Goal: Information Seeking & Learning: Learn about a topic

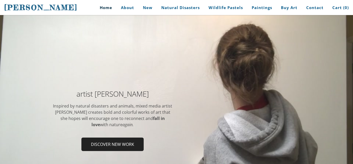
scroll to position [18, 0]
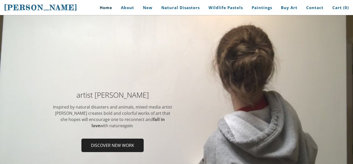
click at [101, 68] on div at bounding box center [176, 123] width 353 height 244
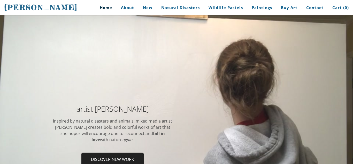
scroll to position [0, 0]
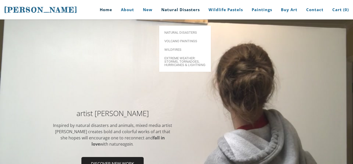
click at [170, 12] on link "Natural Disasters" at bounding box center [181, 9] width 46 height 19
click at [178, 39] on span "Volcano paintings" at bounding box center [185, 40] width 41 height 3
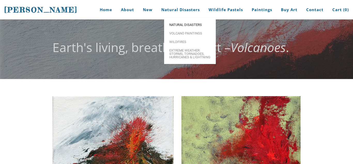
click at [180, 26] on span "Natural Disasters" at bounding box center [190, 24] width 41 height 3
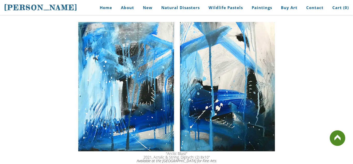
click at [181, 27] on img at bounding box center [177, 86] width 202 height 129
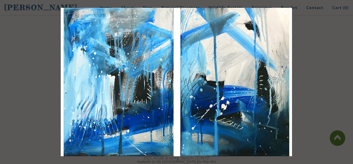
click at [318, 39] on div at bounding box center [176, 82] width 353 height 164
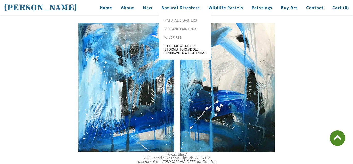
click at [180, 47] on span "Extreme Weather: Storms, Tornadoes, Hurricanes & Lightning" at bounding box center [185, 49] width 41 height 10
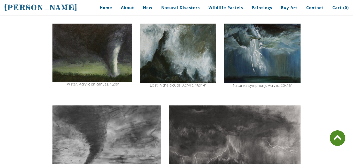
scroll to position [172, 0]
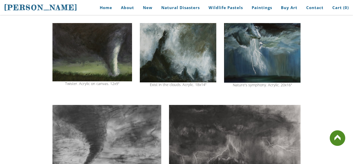
click at [180, 49] on img at bounding box center [178, 52] width 77 height 59
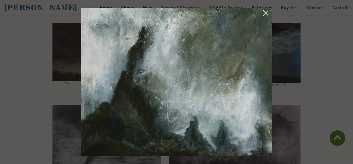
click at [180, 49] on img at bounding box center [176, 82] width 191 height 148
click at [265, 13] on link at bounding box center [265, 14] width 7 height 8
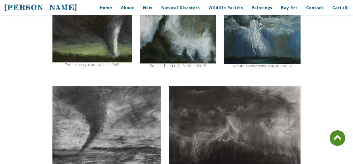
scroll to position [194, 0]
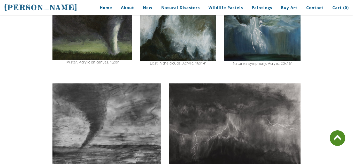
click at [239, 52] on img at bounding box center [262, 32] width 77 height 60
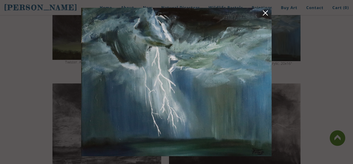
click at [268, 15] on link at bounding box center [265, 14] width 7 height 8
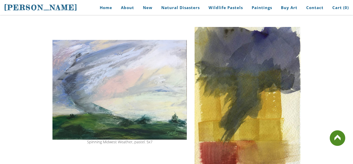
scroll to position [358, 0]
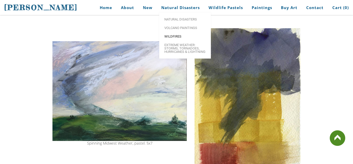
click at [180, 38] on span "Wildfires" at bounding box center [185, 36] width 41 height 3
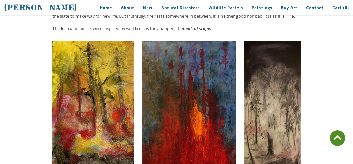
scroll to position [250, 0]
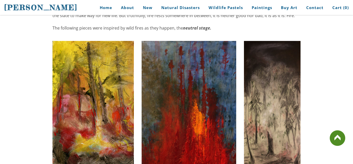
click at [181, 57] on img at bounding box center [189, 106] width 95 height 130
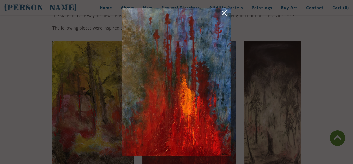
click at [222, 12] on link at bounding box center [224, 14] width 7 height 8
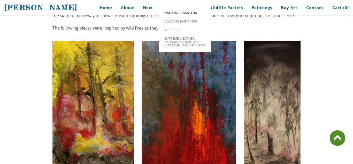
click at [188, 14] on span "Natural Disasters" at bounding box center [185, 12] width 41 height 3
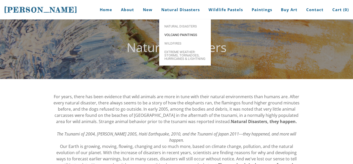
click at [192, 36] on span "Volcano paintings" at bounding box center [185, 34] width 41 height 3
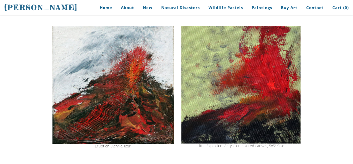
scroll to position [71, 0]
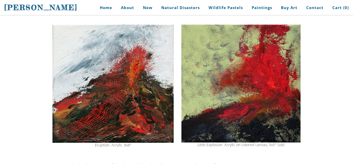
click at [192, 36] on img at bounding box center [241, 84] width 119 height 118
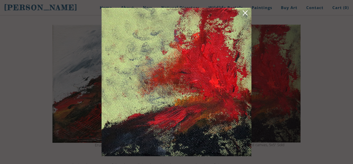
click at [245, 13] on link at bounding box center [245, 14] width 7 height 8
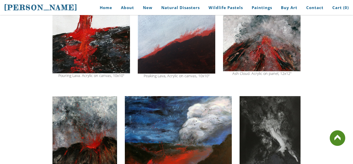
scroll to position [407, 0]
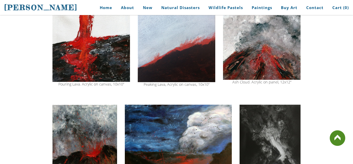
click at [198, 75] on img at bounding box center [177, 43] width 78 height 78
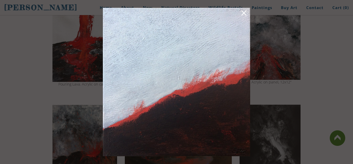
click at [205, 92] on img at bounding box center [177, 82] width 148 height 148
click at [100, 57] on div at bounding box center [176, 81] width 153 height 153
click at [76, 65] on div at bounding box center [176, 82] width 353 height 164
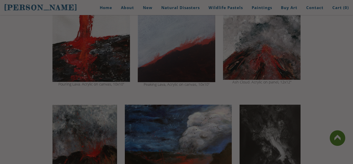
click at [76, 65] on div at bounding box center [176, 82] width 353 height 164
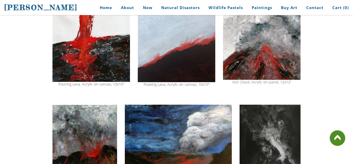
click at [67, 61] on img at bounding box center [92, 42] width 78 height 77
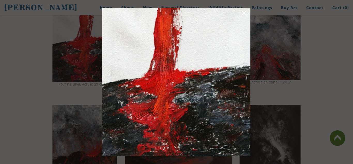
click at [353, 109] on div at bounding box center [176, 82] width 353 height 164
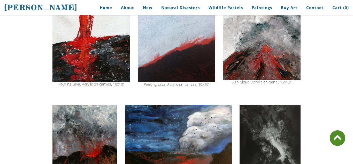
click at [175, 80] on img at bounding box center [177, 43] width 78 height 78
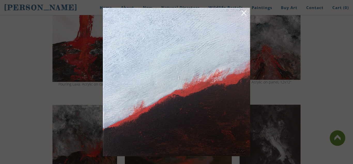
click at [80, 50] on div at bounding box center [176, 82] width 353 height 164
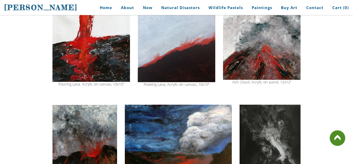
click at [80, 50] on img at bounding box center [92, 42] width 78 height 77
